Goal: Task Accomplishment & Management: Use online tool/utility

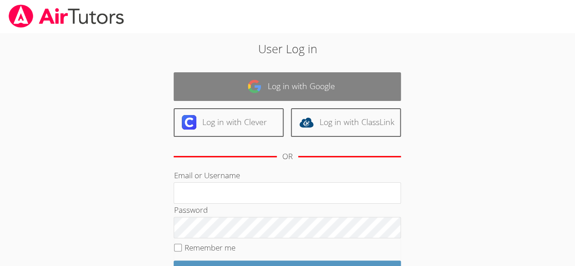
click at [295, 86] on link "Log in with Google" at bounding box center [287, 86] width 227 height 29
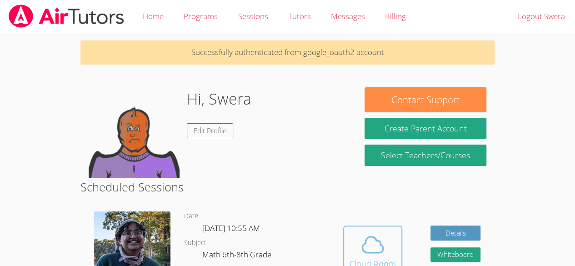
click at [369, 246] on icon at bounding box center [372, 244] width 25 height 25
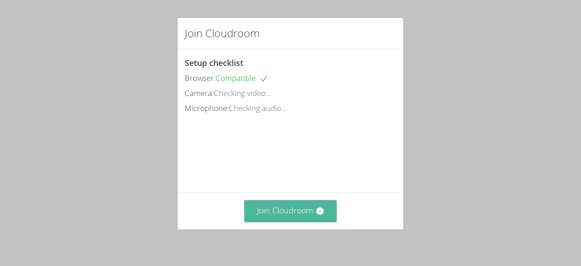
click at [260, 210] on button "Join Cloudroom" at bounding box center [290, 211] width 93 height 22
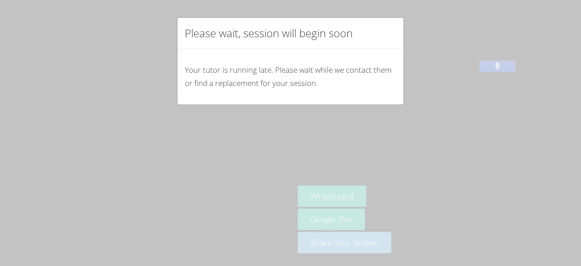
click at [93, 141] on div "Please wait, session will begin soon Your tutor is running late. Please wait wh…" at bounding box center [290, 133] width 581 height 266
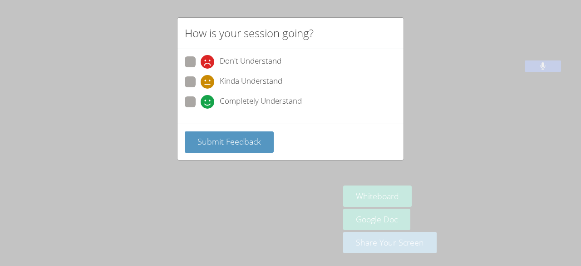
click at [201, 109] on span at bounding box center [201, 109] width 0 height 0
click at [201, 99] on input "Completely Understand" at bounding box center [205, 100] width 8 height 8
radio input "true"
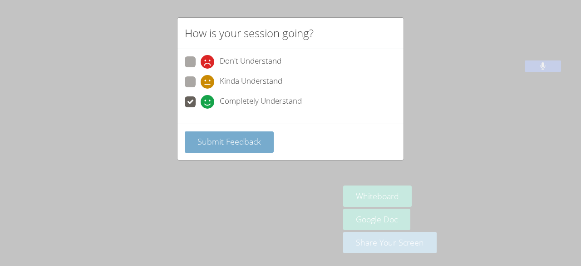
click at [221, 136] on span "Submit Feedback" at bounding box center [230, 141] width 64 height 11
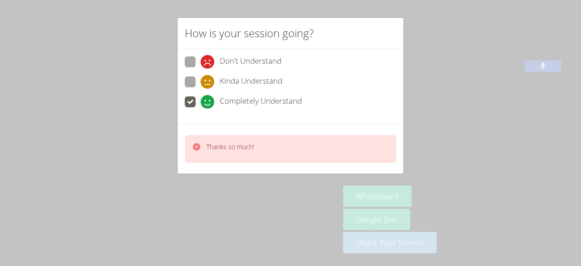
click at [303, 215] on div "How is your session going? Don't Understand Kinda Understand Completely Underst…" at bounding box center [290, 133] width 581 height 266
